Goal: Book appointment/travel/reservation

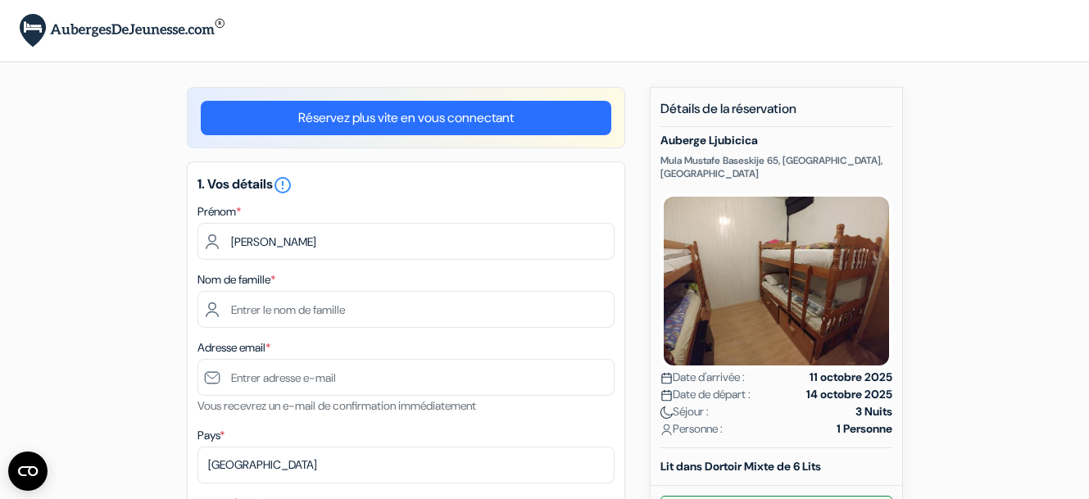
type input "[PERSON_NAME]"
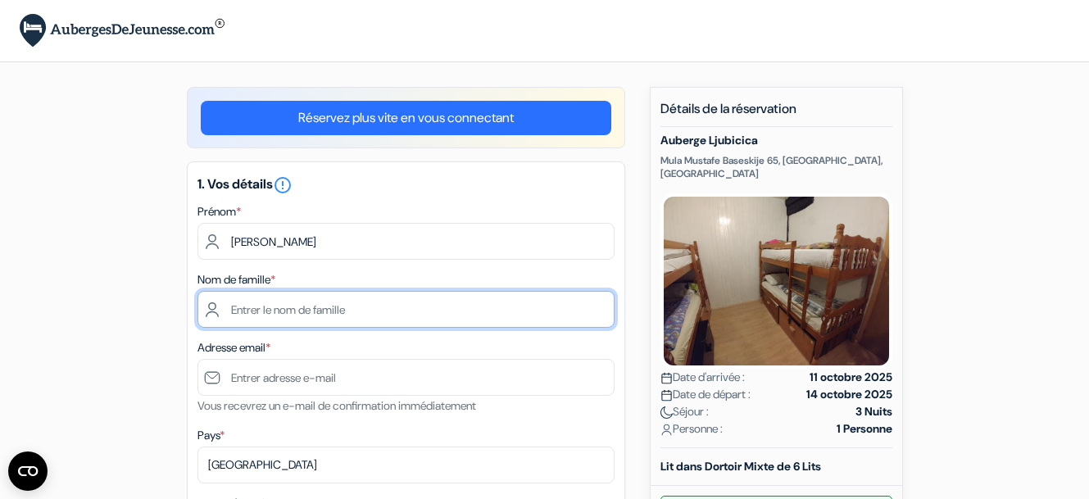
click at [309, 308] on input "text" at bounding box center [405, 309] width 417 height 37
type input "MARROT"
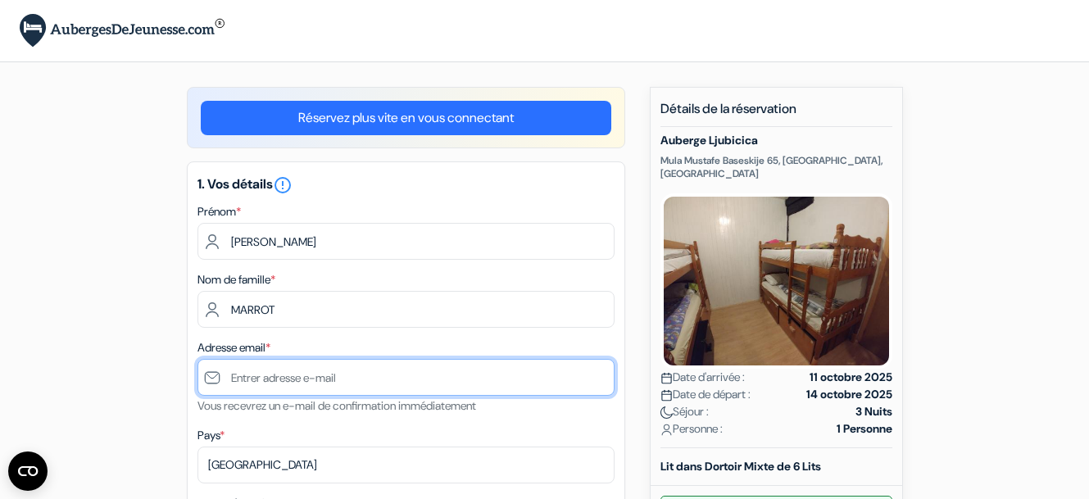
click at [257, 379] on input "text" at bounding box center [405, 377] width 417 height 37
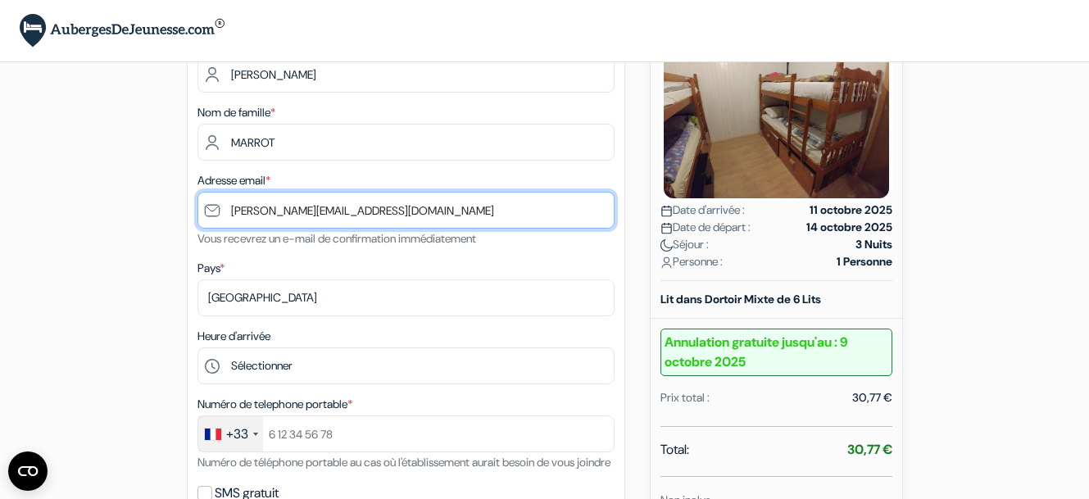
scroll to position [251, 0]
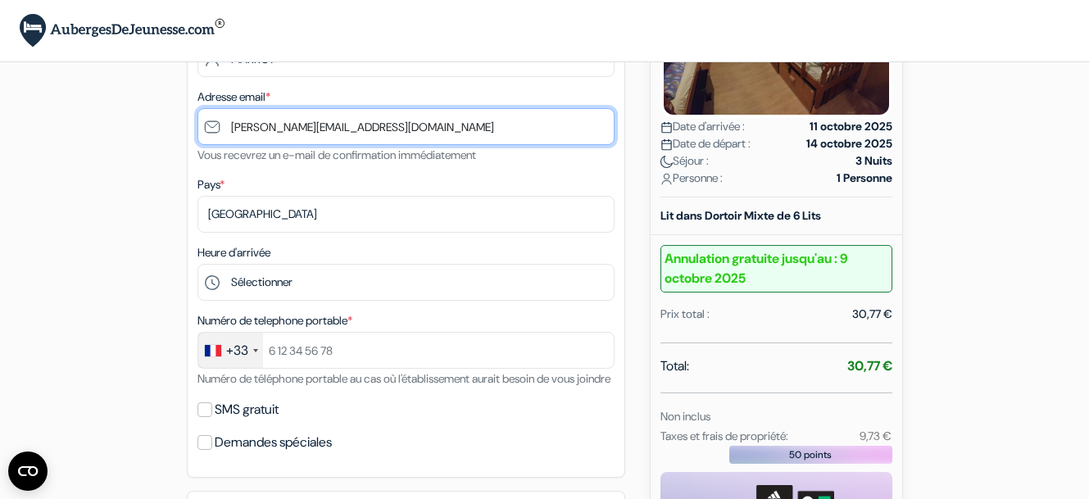
type input "[PERSON_NAME][EMAIL_ADDRESS][DOMAIN_NAME]"
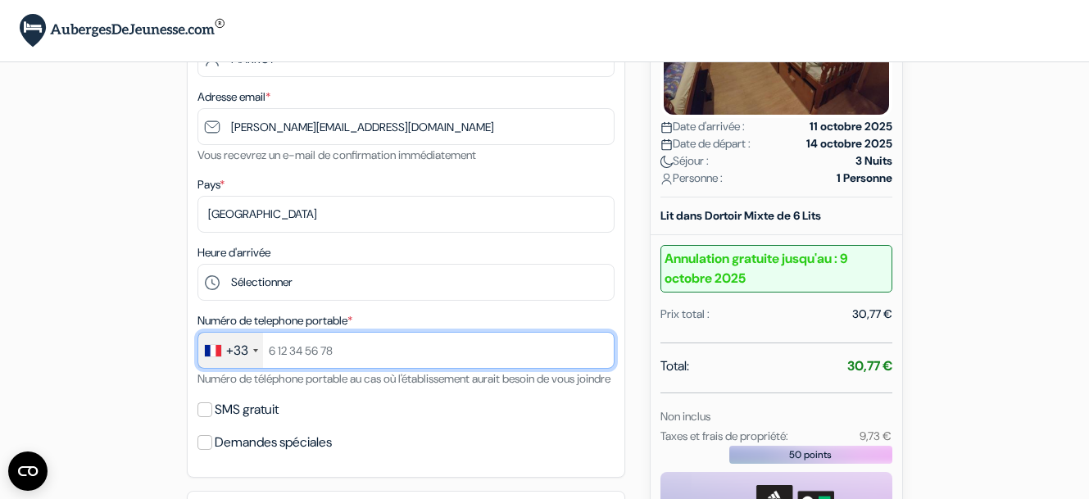
click at [302, 351] on input "text" at bounding box center [405, 350] width 417 height 37
type input "633496482"
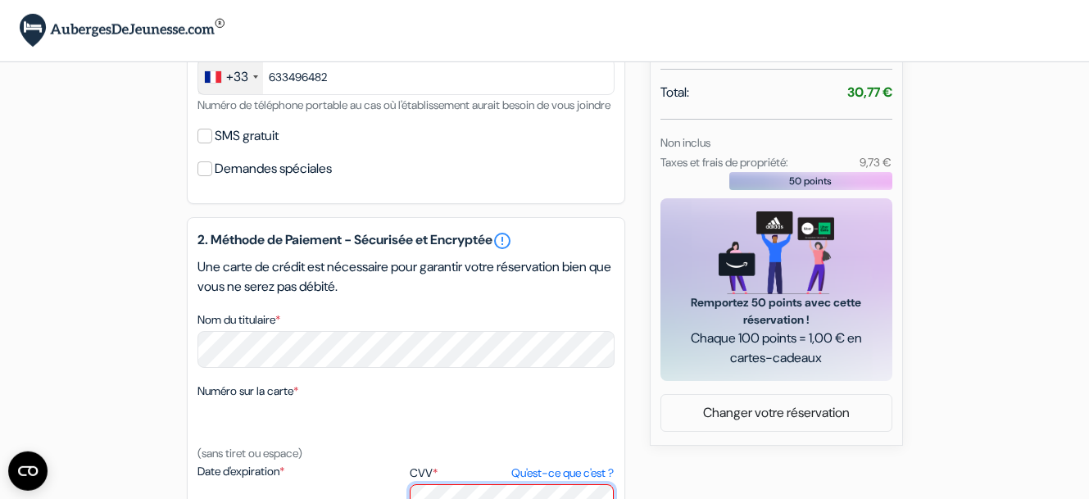
scroll to position [546, 0]
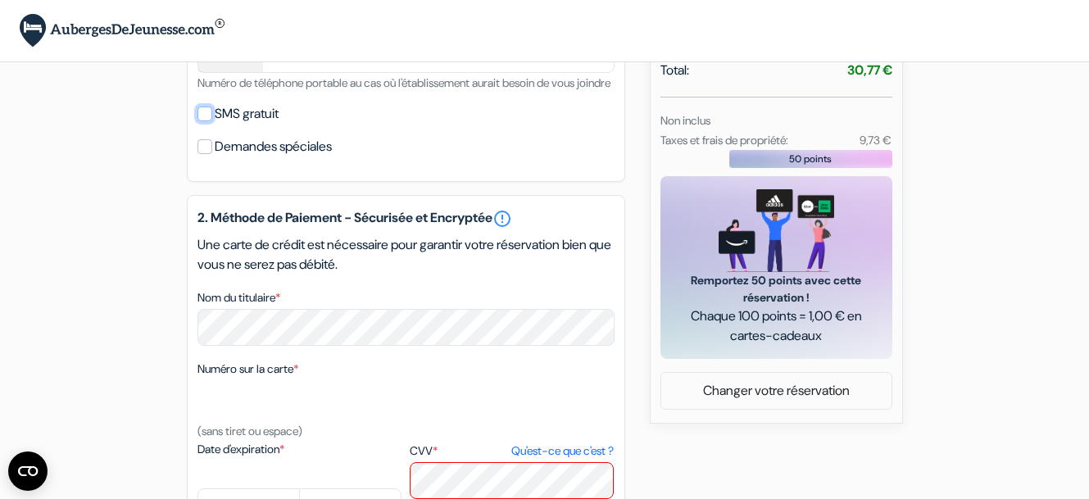
click at [208, 121] on input "SMS gratuit" at bounding box center [204, 114] width 15 height 15
checkbox input "true"
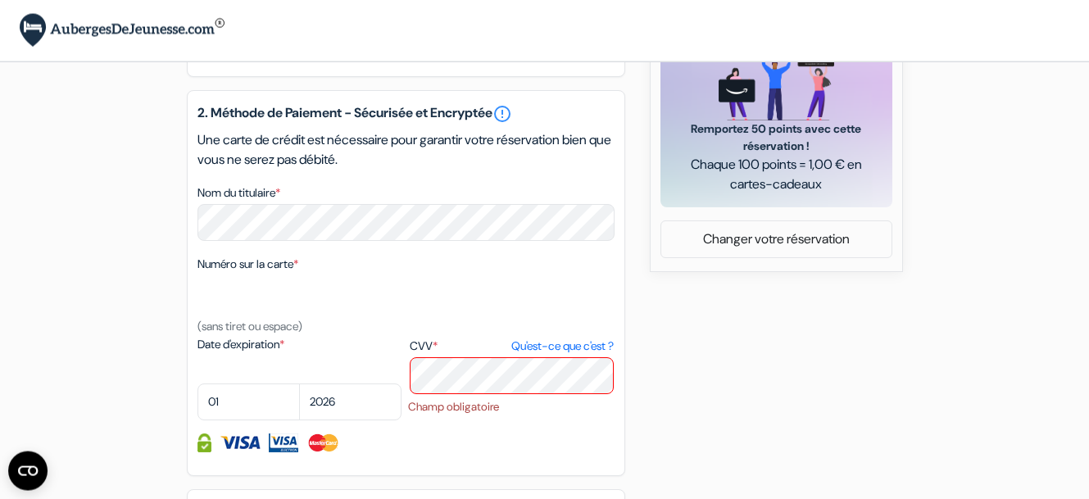
scroll to position [714, 0]
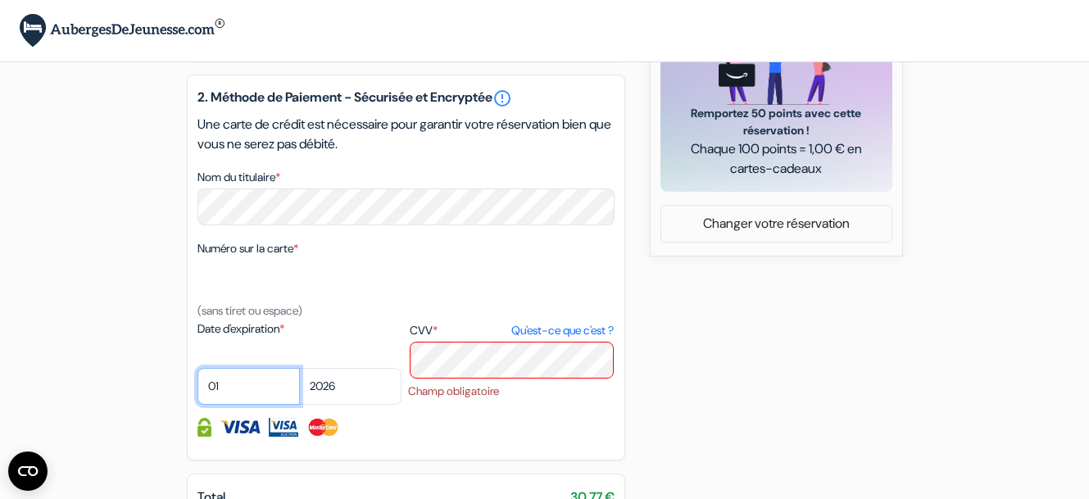
click at [231, 405] on select "01 02 03 04 05 06 07 08 09 10 11 12" at bounding box center [248, 386] width 102 height 37
select select "02"
click option "02" at bounding box center [0, 0] width 0 height 0
click at [299, 368] on select "2025 2026 2027 2028 2029 2030 2031 2032 2033 2034 2035 2036 2037 2038 2039 2040…" at bounding box center [350, 386] width 102 height 37
select select "2029"
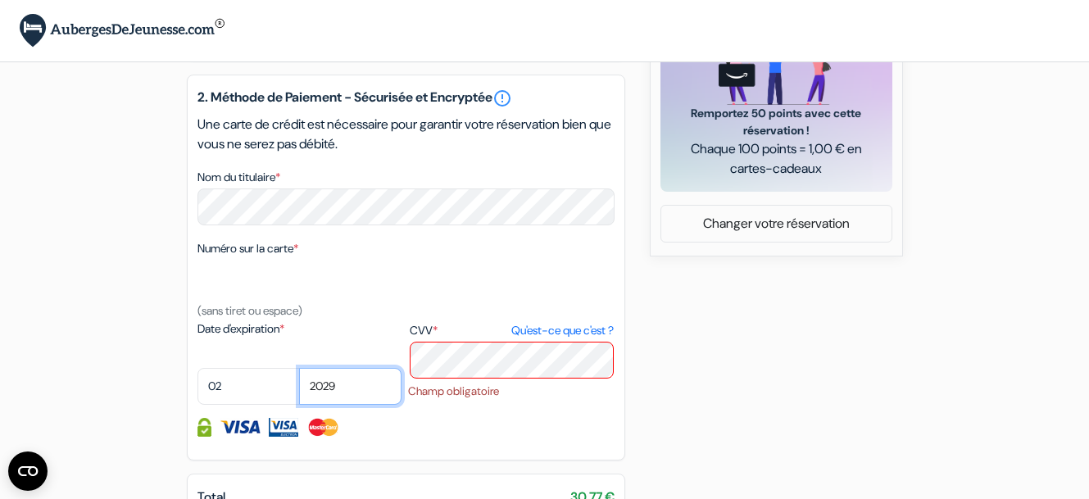
click option "2029" at bounding box center [0, 0] width 0 height 0
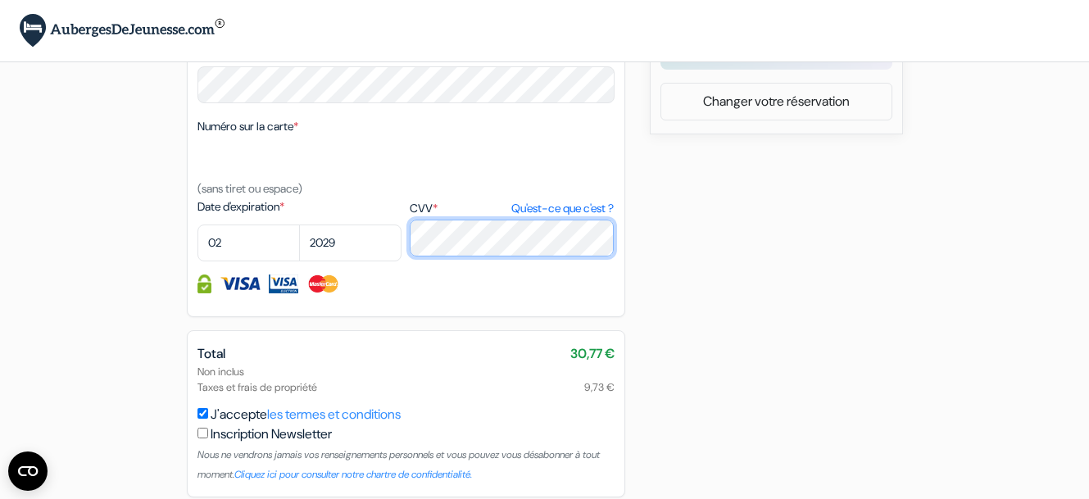
scroll to position [919, 0]
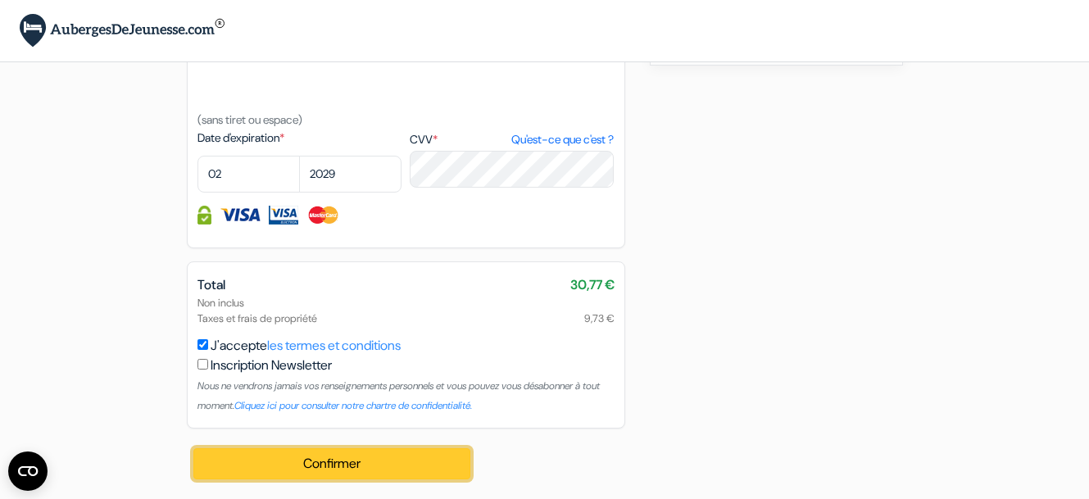
click at [347, 474] on button "Confirmer Loading..." at bounding box center [332, 463] width 278 height 31
click at [350, 464] on button "Confirmer Loading..." at bounding box center [332, 463] width 278 height 31
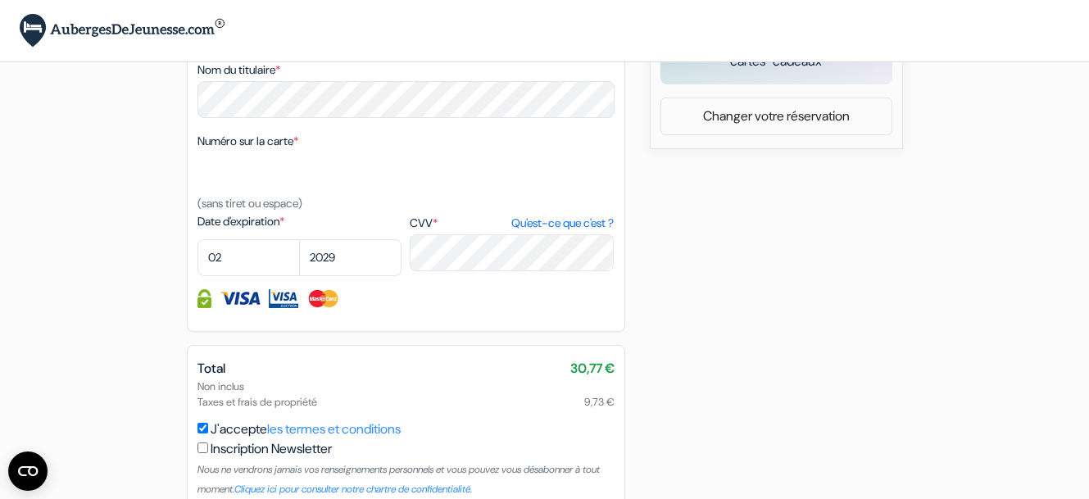
scroll to position [924, 0]
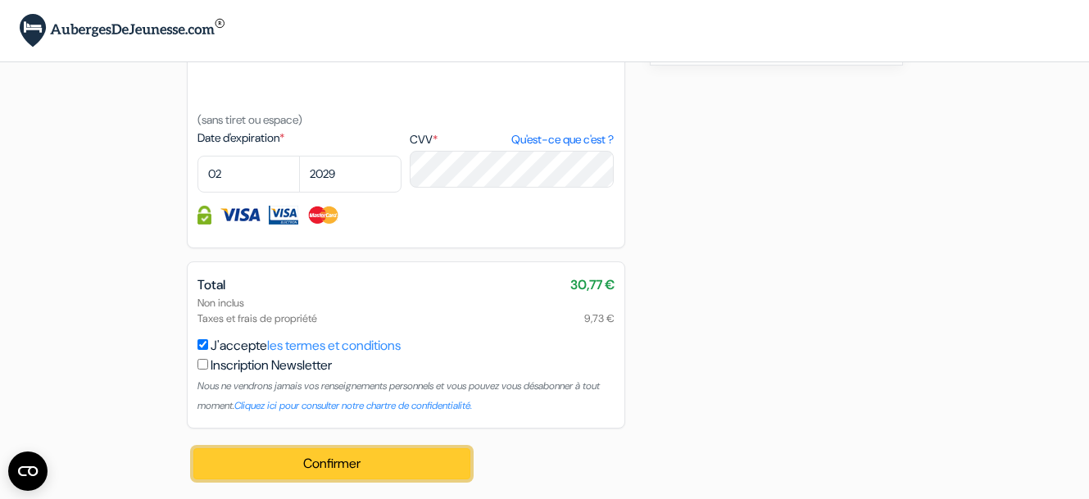
click at [324, 458] on button "Confirmer Loading..." at bounding box center [332, 463] width 278 height 31
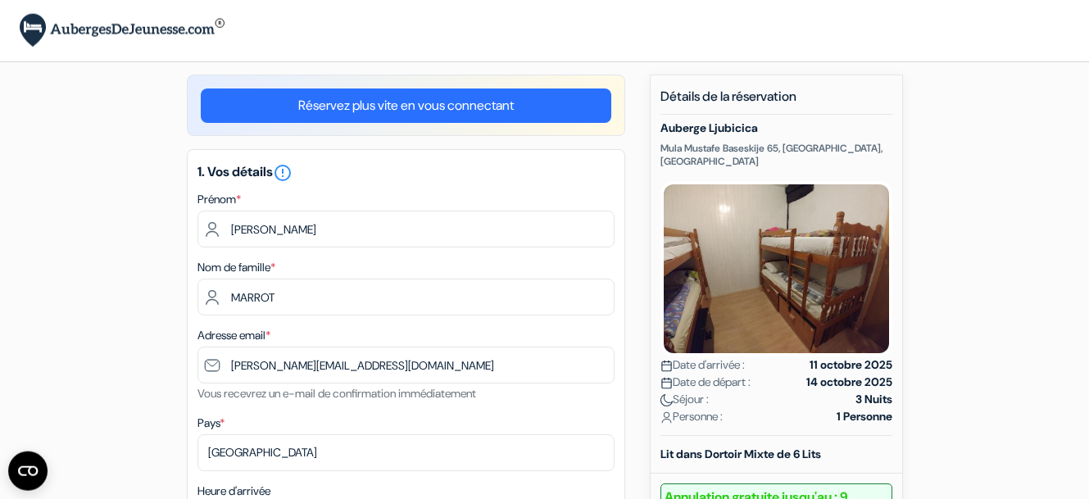
scroll to position [0, 0]
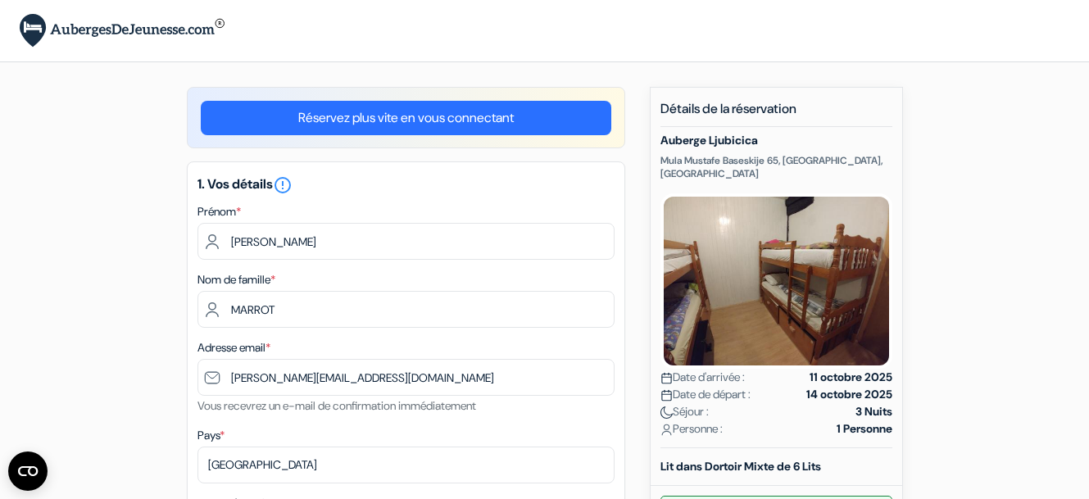
click at [461, 115] on link "Réservez plus vite en vous connectant" at bounding box center [406, 118] width 410 height 34
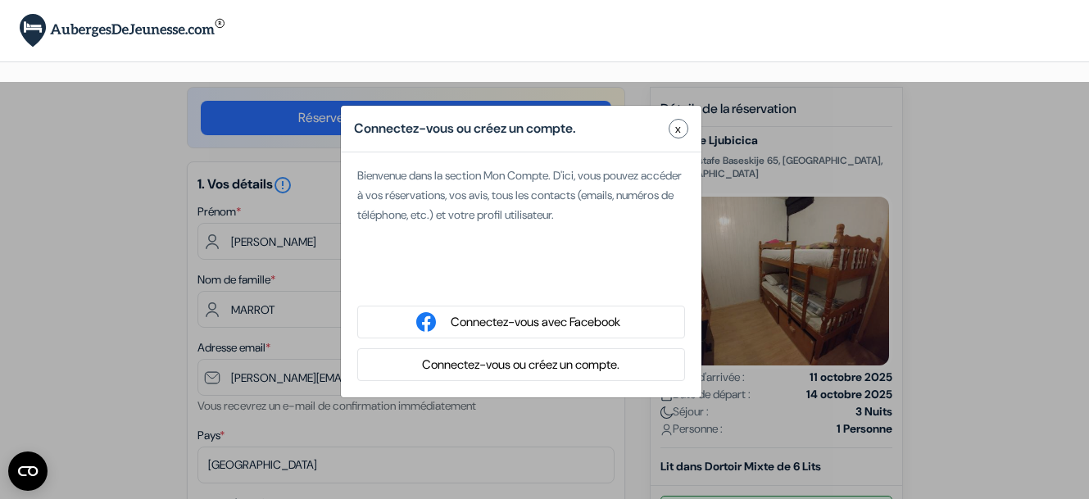
click at [678, 129] on span "x" at bounding box center [678, 128] width 6 height 17
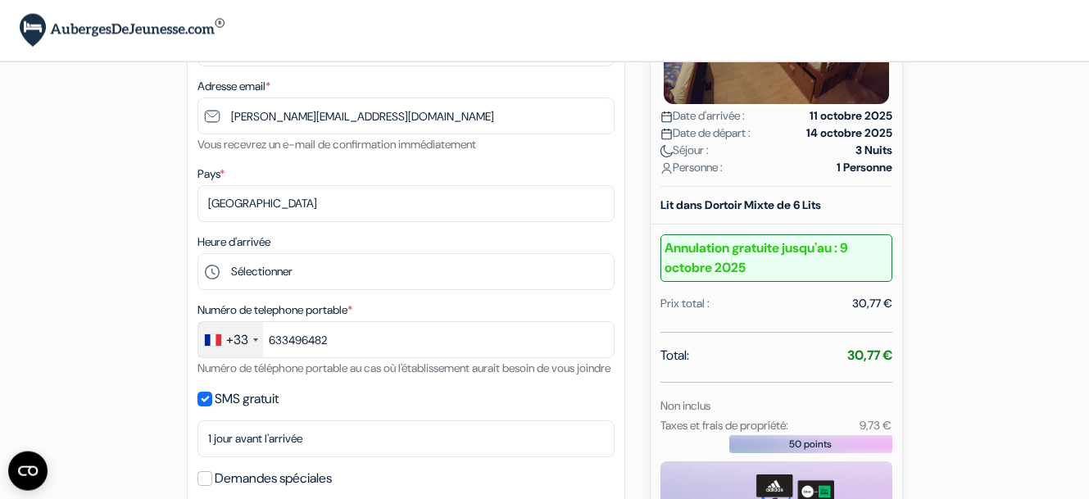
scroll to position [251, 0]
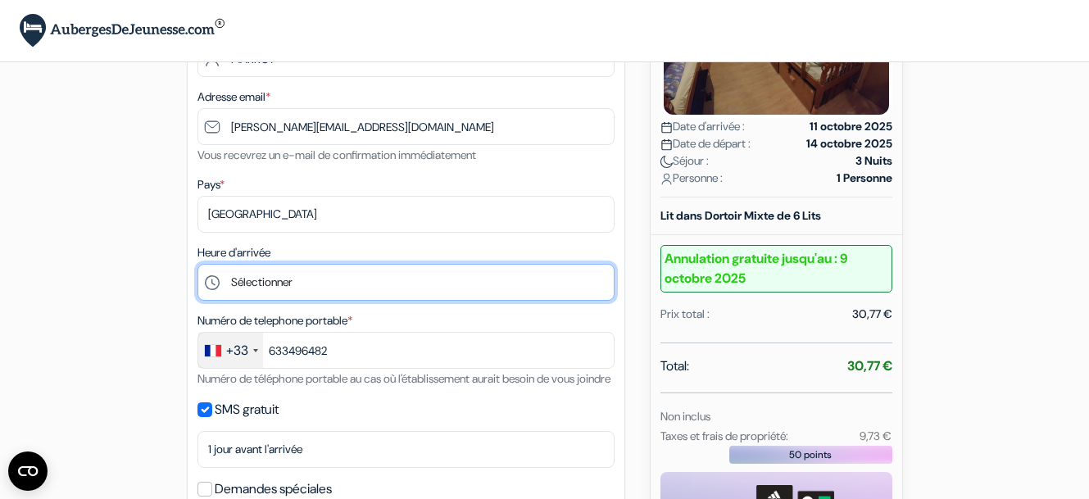
click at [197, 264] on select "Sélectionner 9:00 10:00 11:00 12:00 13:00 14:00 15:00 16:00 17:00 18:00 19:00 2…" at bounding box center [405, 282] width 417 height 37
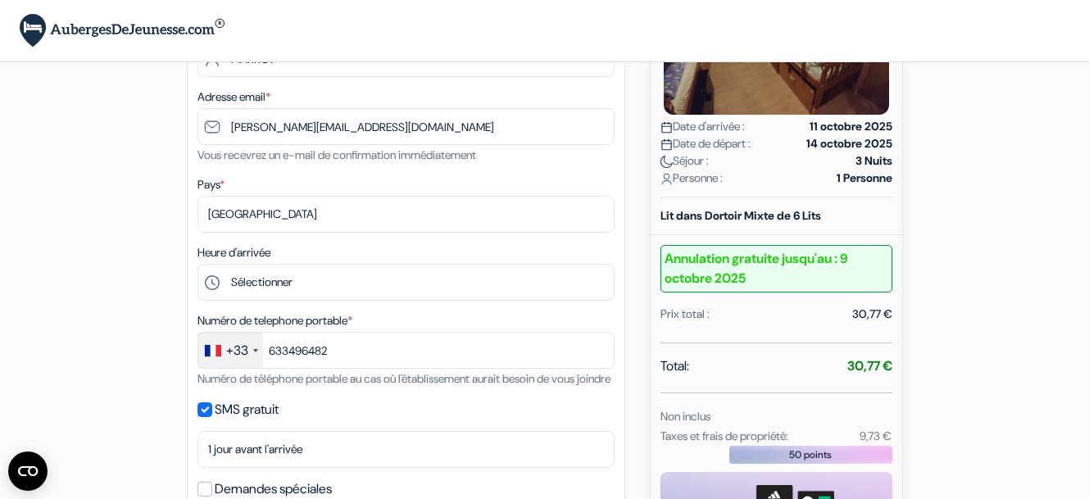
click at [85, 337] on div "add_box Auberge Ljubicica Mula Mustafe Baseskije 65, [GEOGRAPHIC_DATA], [GEOGRA…" at bounding box center [545, 494] width 934 height 1317
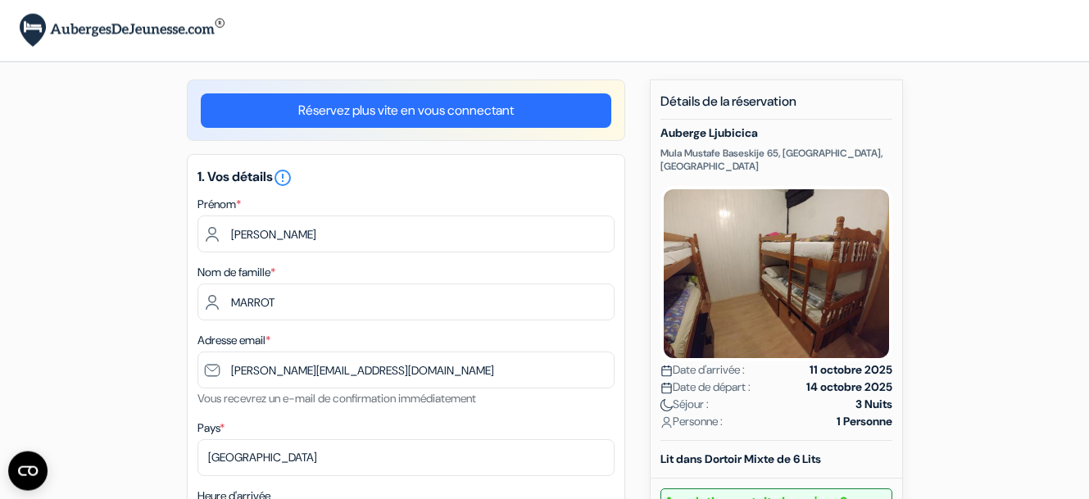
scroll to position [0, 0]
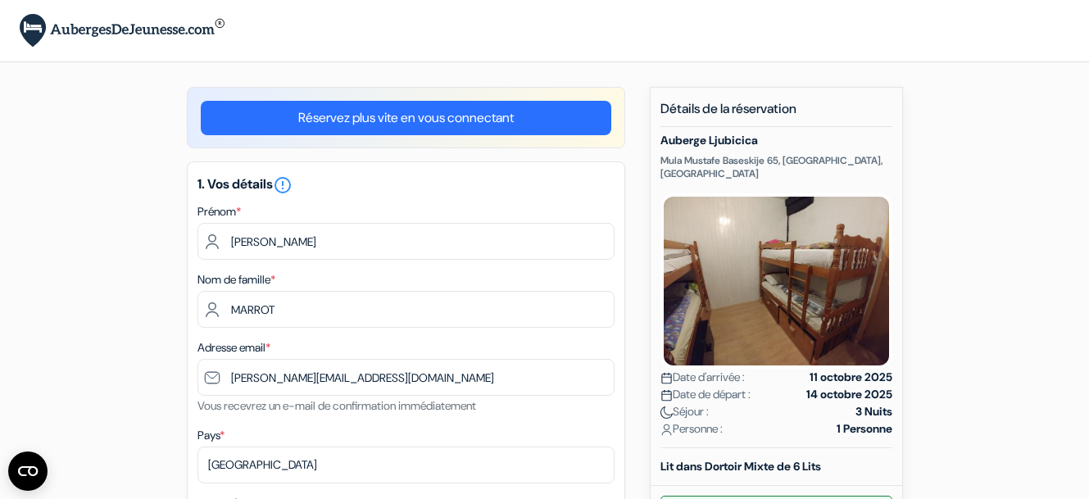
click at [444, 114] on link "Réservez plus vite en vous connectant" at bounding box center [406, 118] width 410 height 34
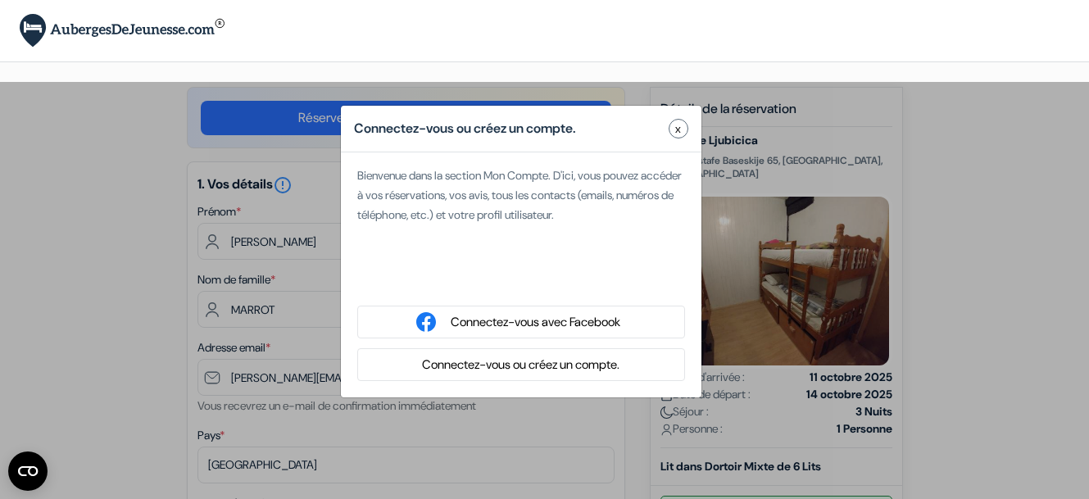
click at [450, 365] on button "Connectez-vous ou créez un compte." at bounding box center [520, 365] width 207 height 20
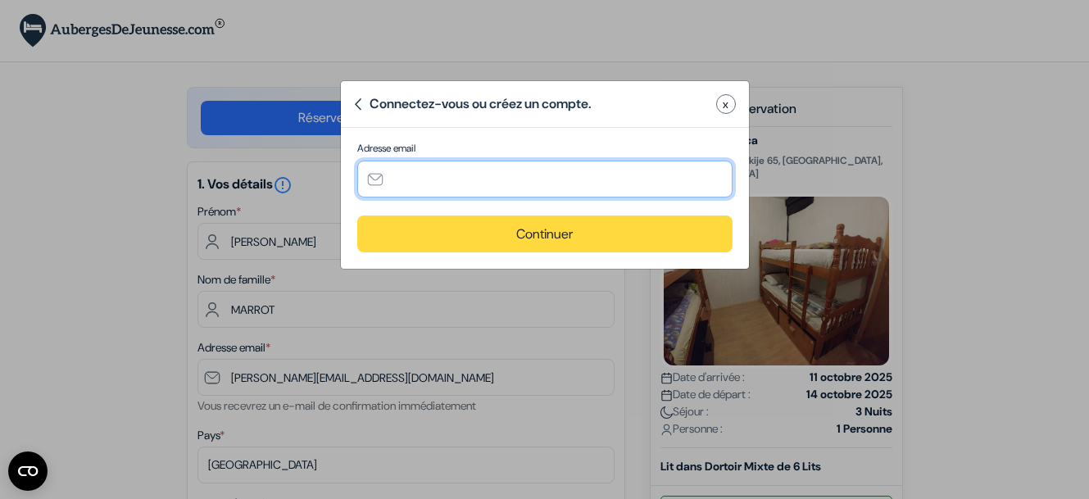
click at [427, 184] on input "text" at bounding box center [544, 179] width 375 height 37
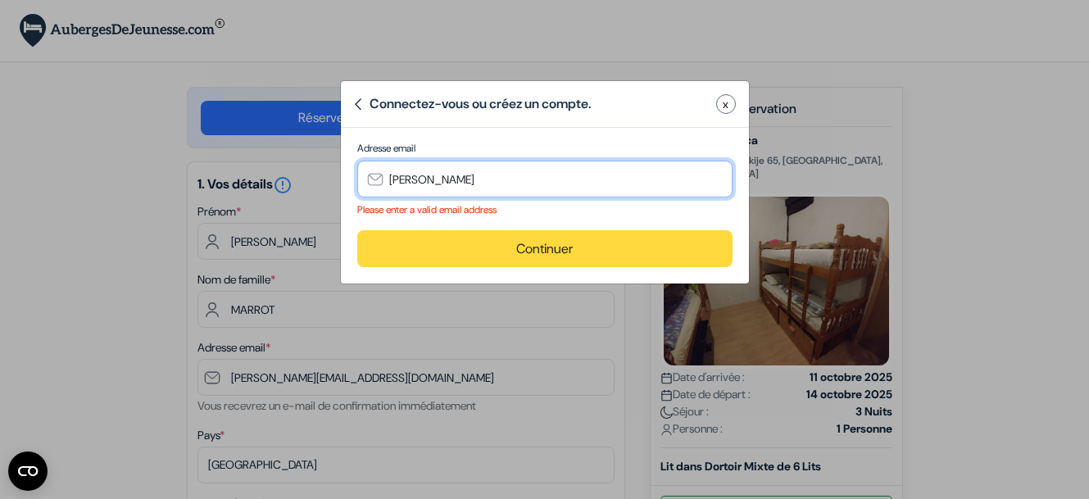
click at [426, 183] on input "[PERSON_NAME]" at bounding box center [544, 179] width 375 height 37
click at [523, 179] on input "[PERSON_NAME]" at bounding box center [544, 179] width 375 height 37
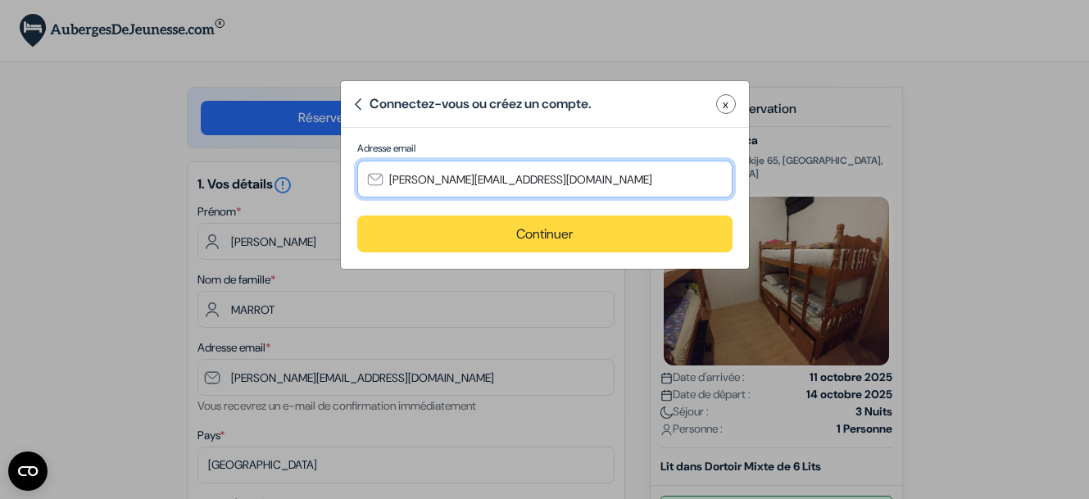
type input "[PERSON_NAME][EMAIL_ADDRESS][DOMAIN_NAME]"
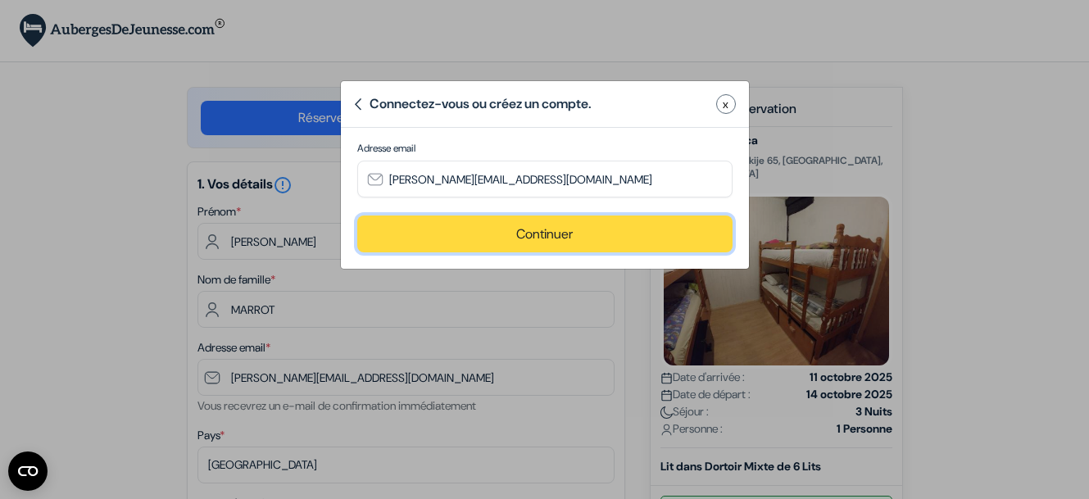
click at [546, 236] on button "Continuer" at bounding box center [544, 233] width 375 height 37
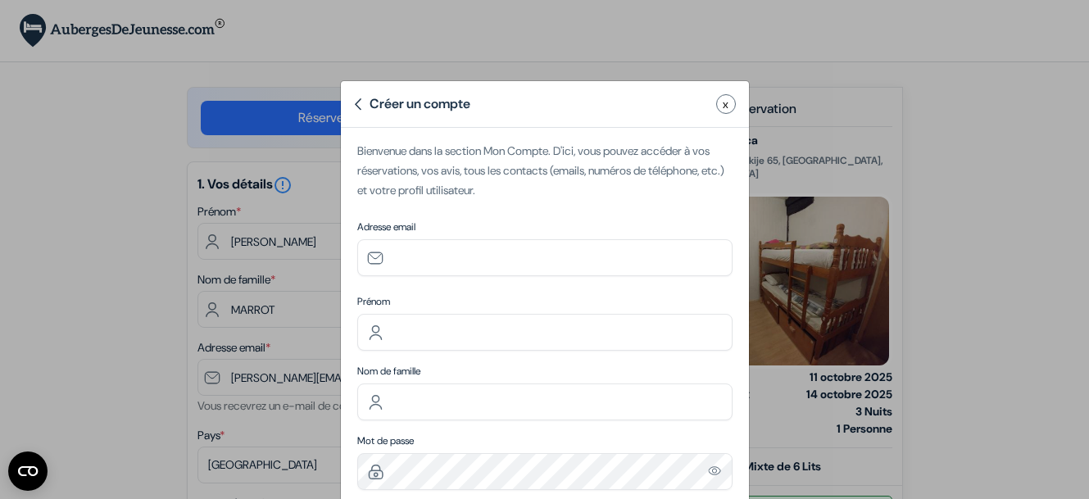
type input "[PERSON_NAME][EMAIL_ADDRESS][DOMAIN_NAME]"
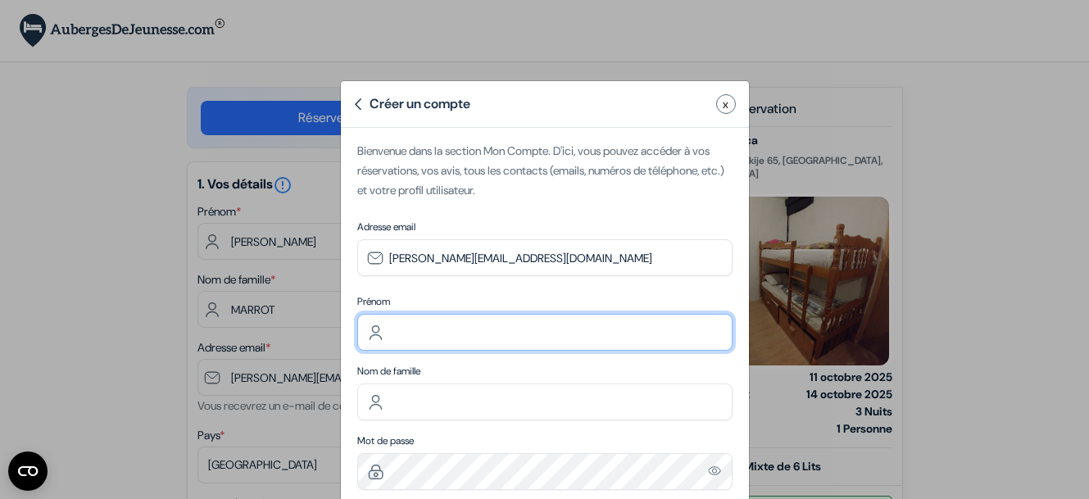
click at [434, 333] on input "text" at bounding box center [544, 332] width 375 height 37
type input "[PERSON_NAME]"
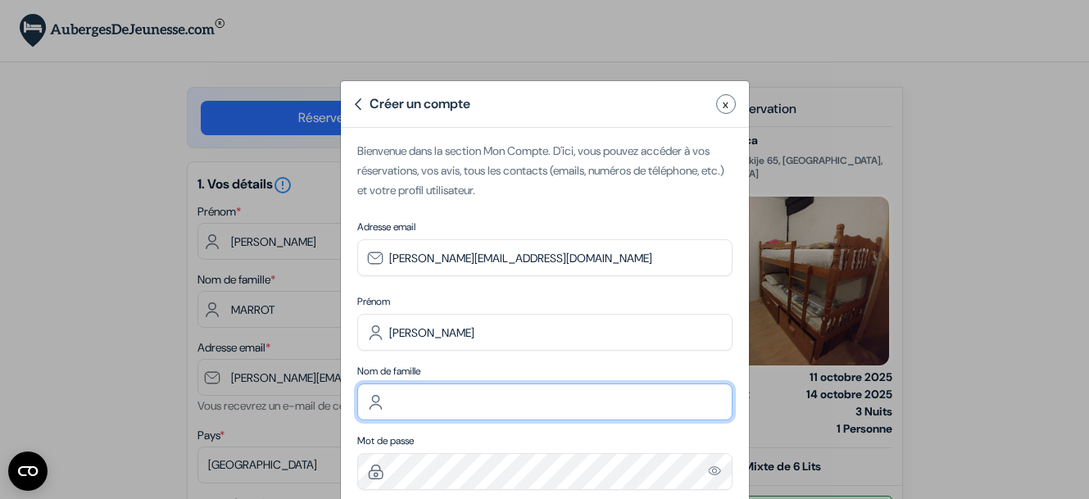
click at [401, 399] on input "text" at bounding box center [544, 401] width 375 height 37
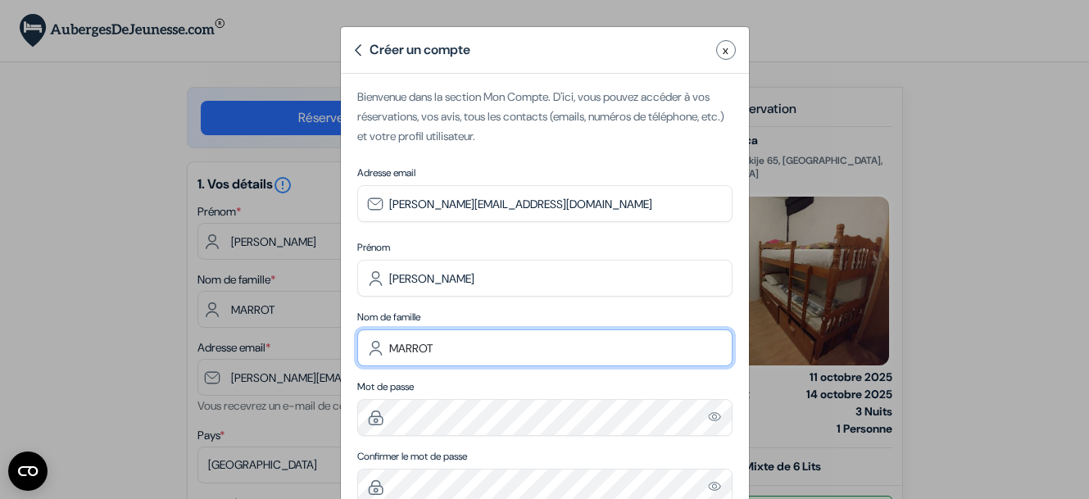
scroll to position [103, 0]
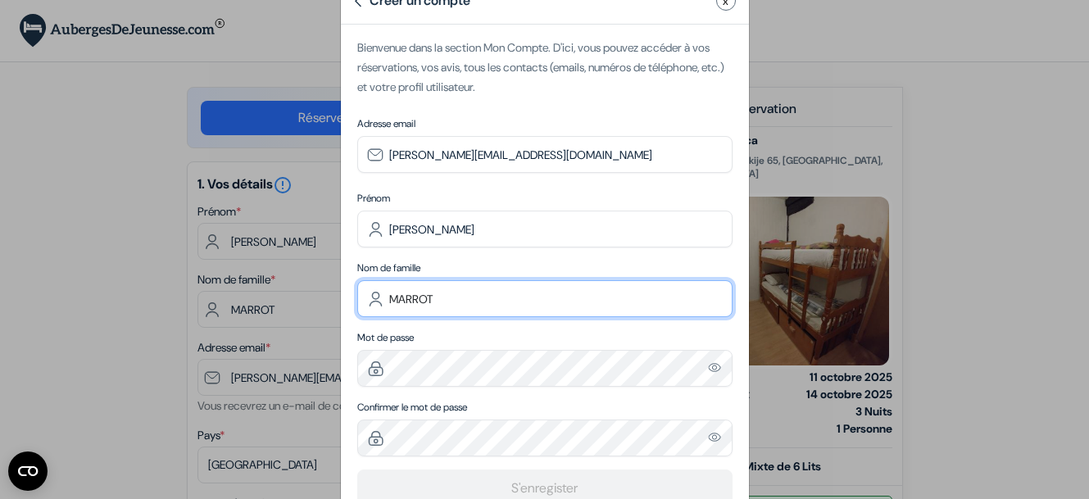
type input "MARROT"
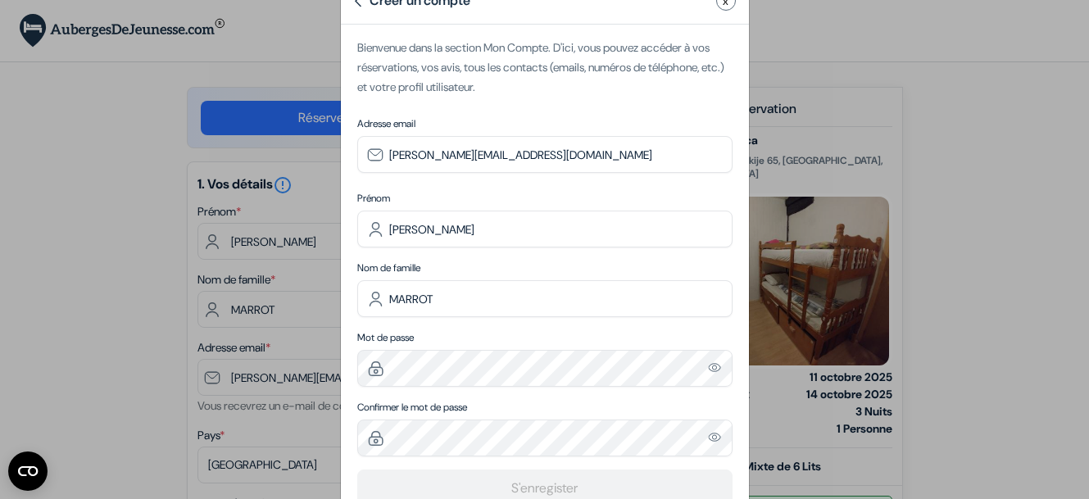
click at [711, 368] on img "Please enter a valid email address" at bounding box center [715, 367] width 15 height 14
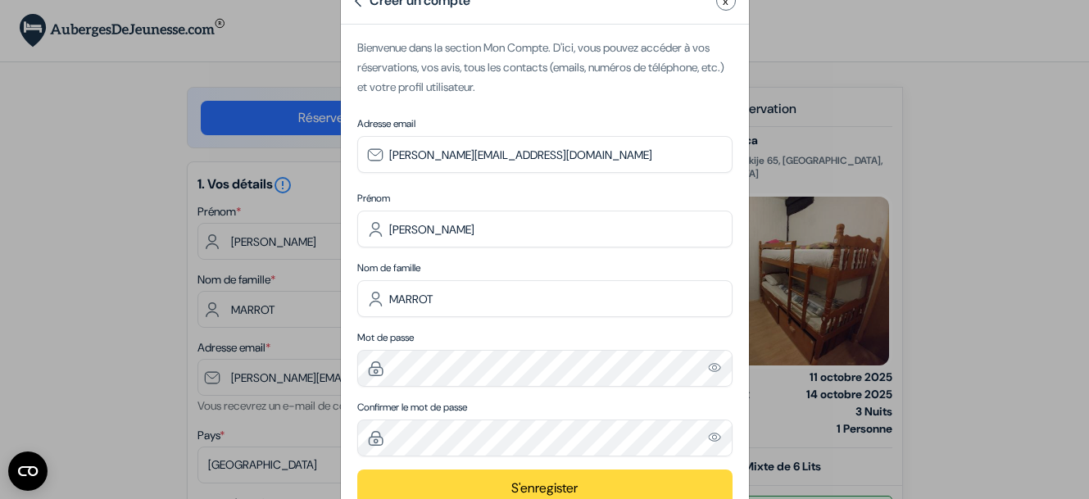
click at [709, 437] on img "Please enter a valid email address" at bounding box center [715, 437] width 15 height 14
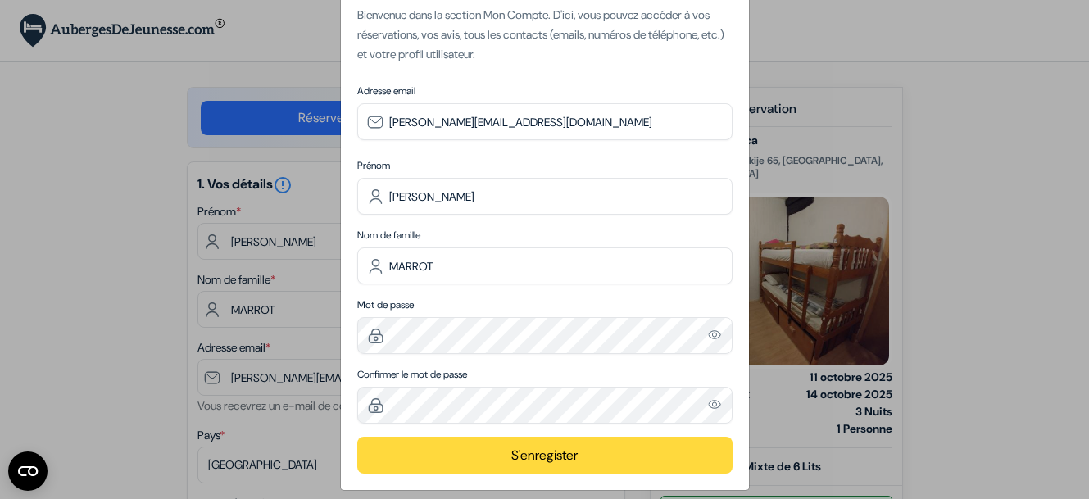
scroll to position [151, 0]
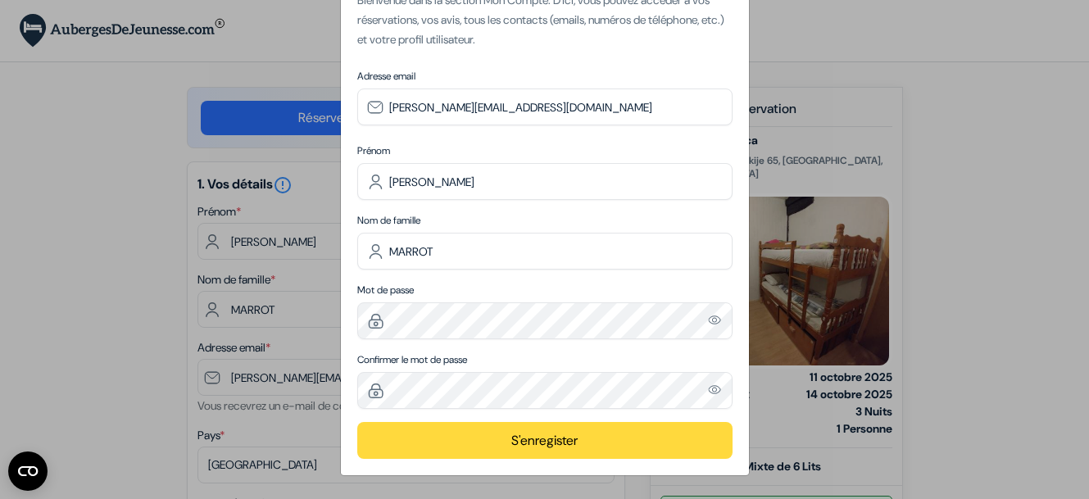
click at [542, 439] on button "S'enregister" at bounding box center [544, 440] width 375 height 37
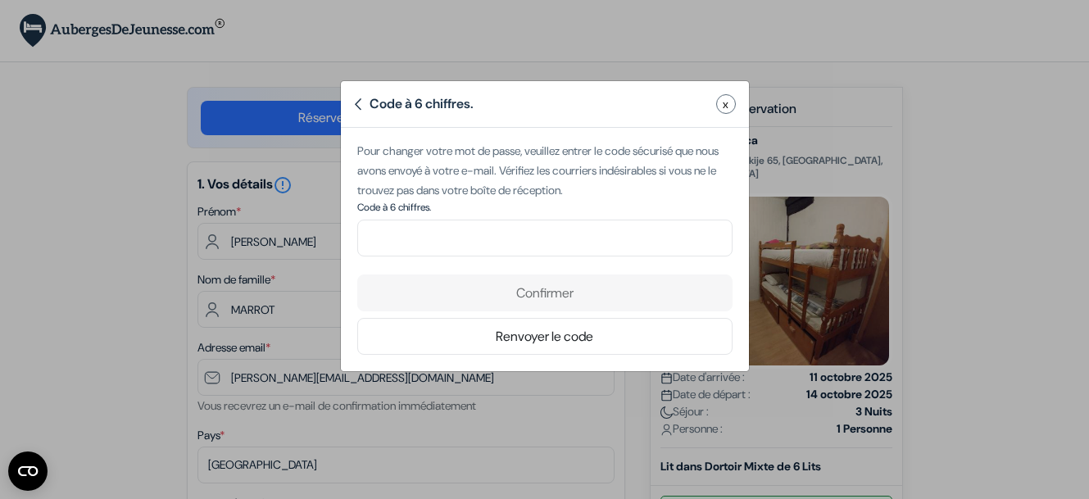
click at [731, 104] on button "x" at bounding box center [726, 104] width 20 height 20
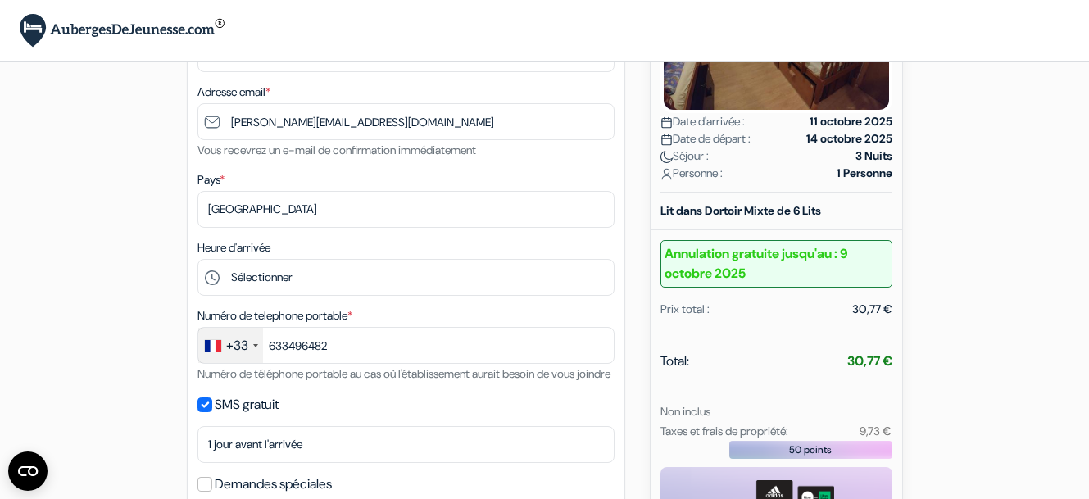
scroll to position [0, 0]
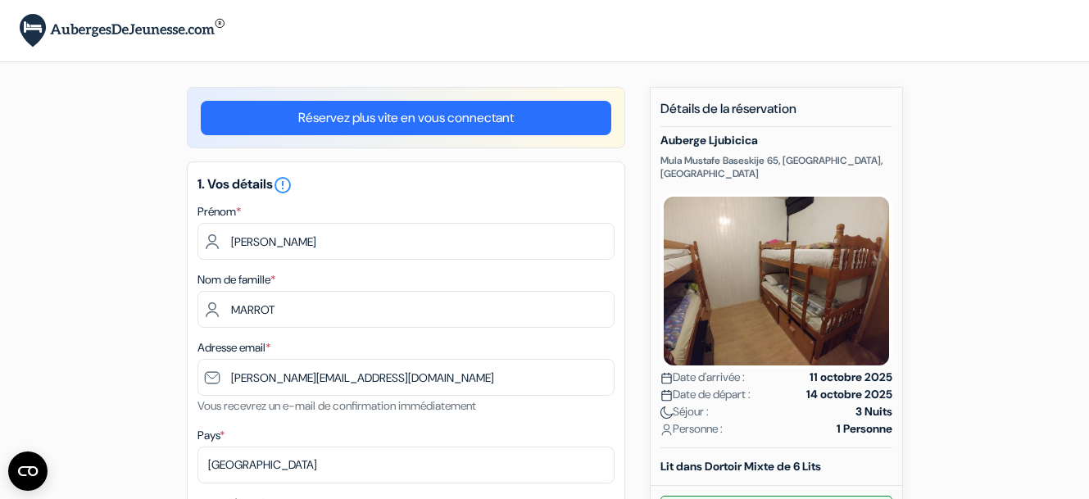
click at [439, 115] on link "Réservez plus vite en vous connectant" at bounding box center [406, 118] width 410 height 34
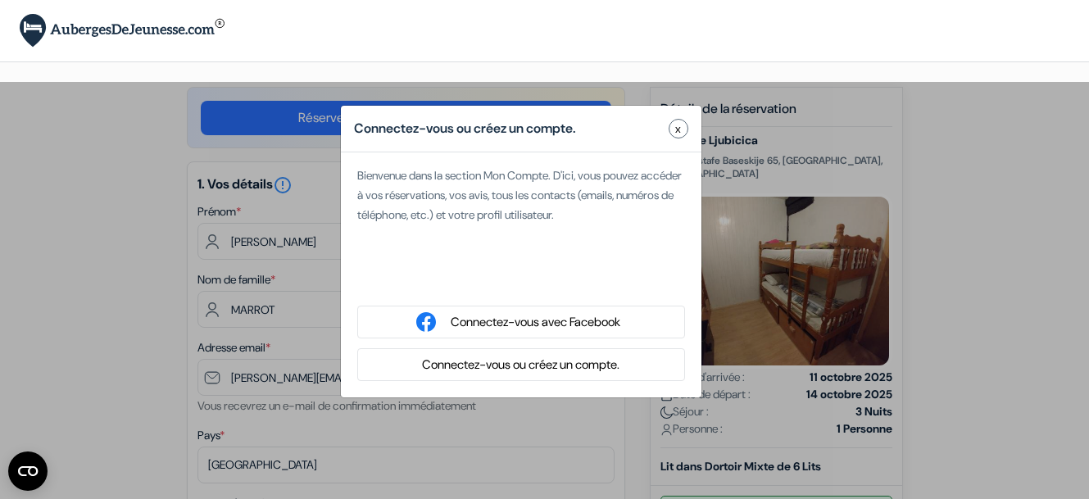
click at [505, 365] on button "Connectez-vous ou créez un compte." at bounding box center [520, 365] width 207 height 20
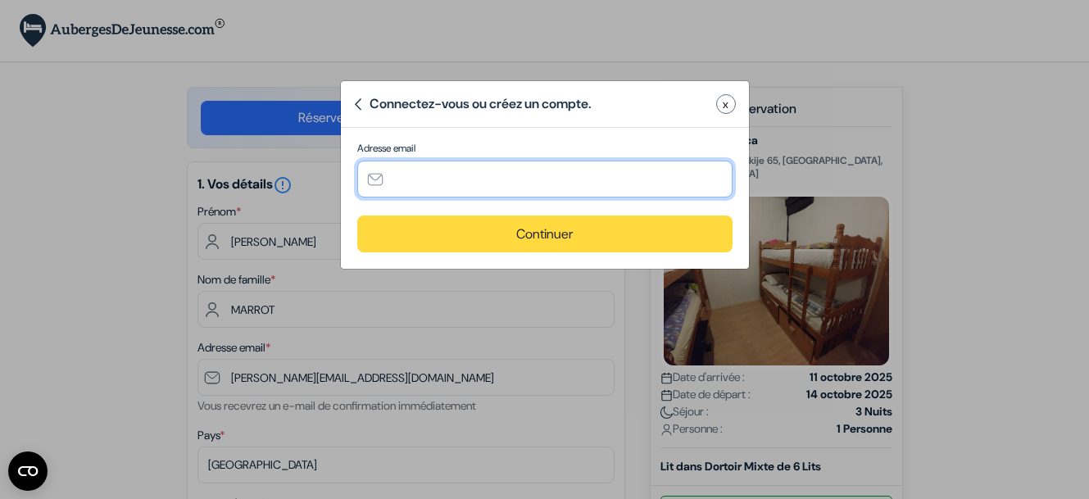
click at [413, 184] on input "text" at bounding box center [544, 179] width 375 height 37
type input "[PERSON_NAME][EMAIL_ADDRESS][DOMAIN_NAME]"
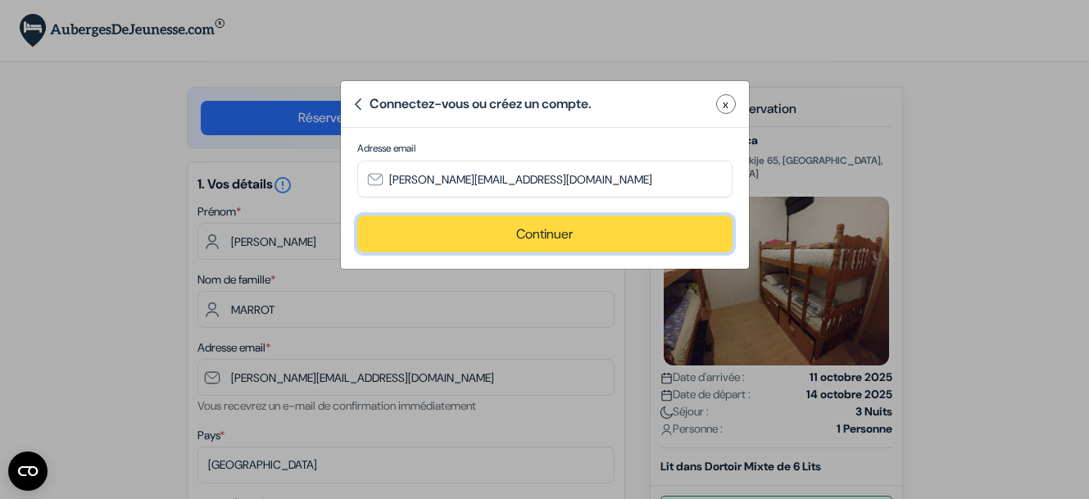
click at [562, 233] on button "Continuer" at bounding box center [544, 233] width 375 height 37
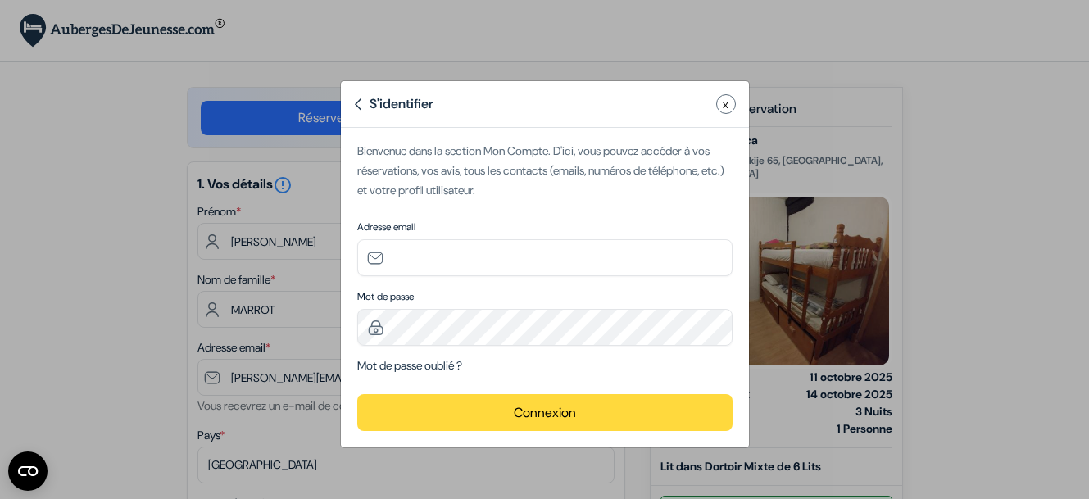
type input "[PERSON_NAME][EMAIL_ADDRESS][DOMAIN_NAME]"
click at [398, 365] on link "Mot de passe oublié ?" at bounding box center [409, 365] width 105 height 15
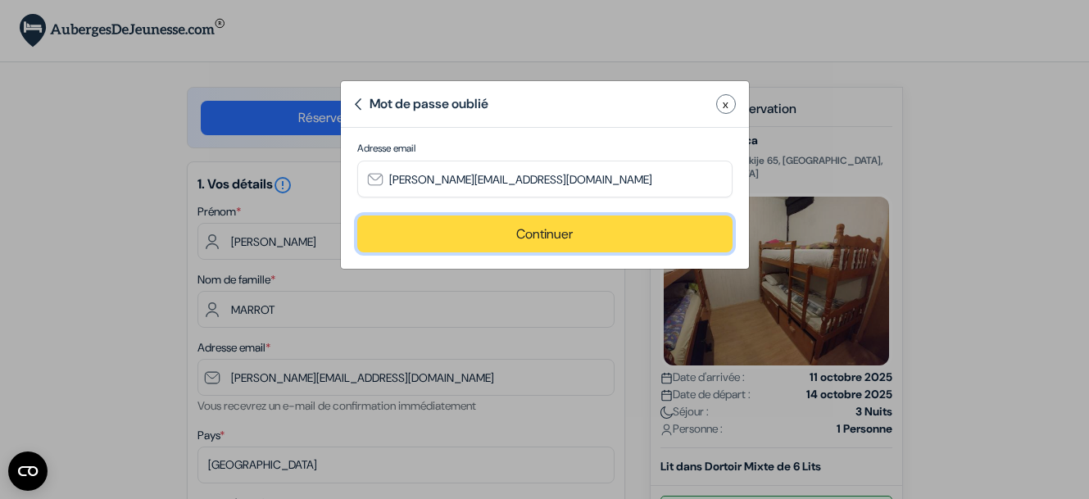
click at [544, 236] on button "Continuer" at bounding box center [544, 233] width 375 height 37
